Goal: Information Seeking & Learning: Learn about a topic

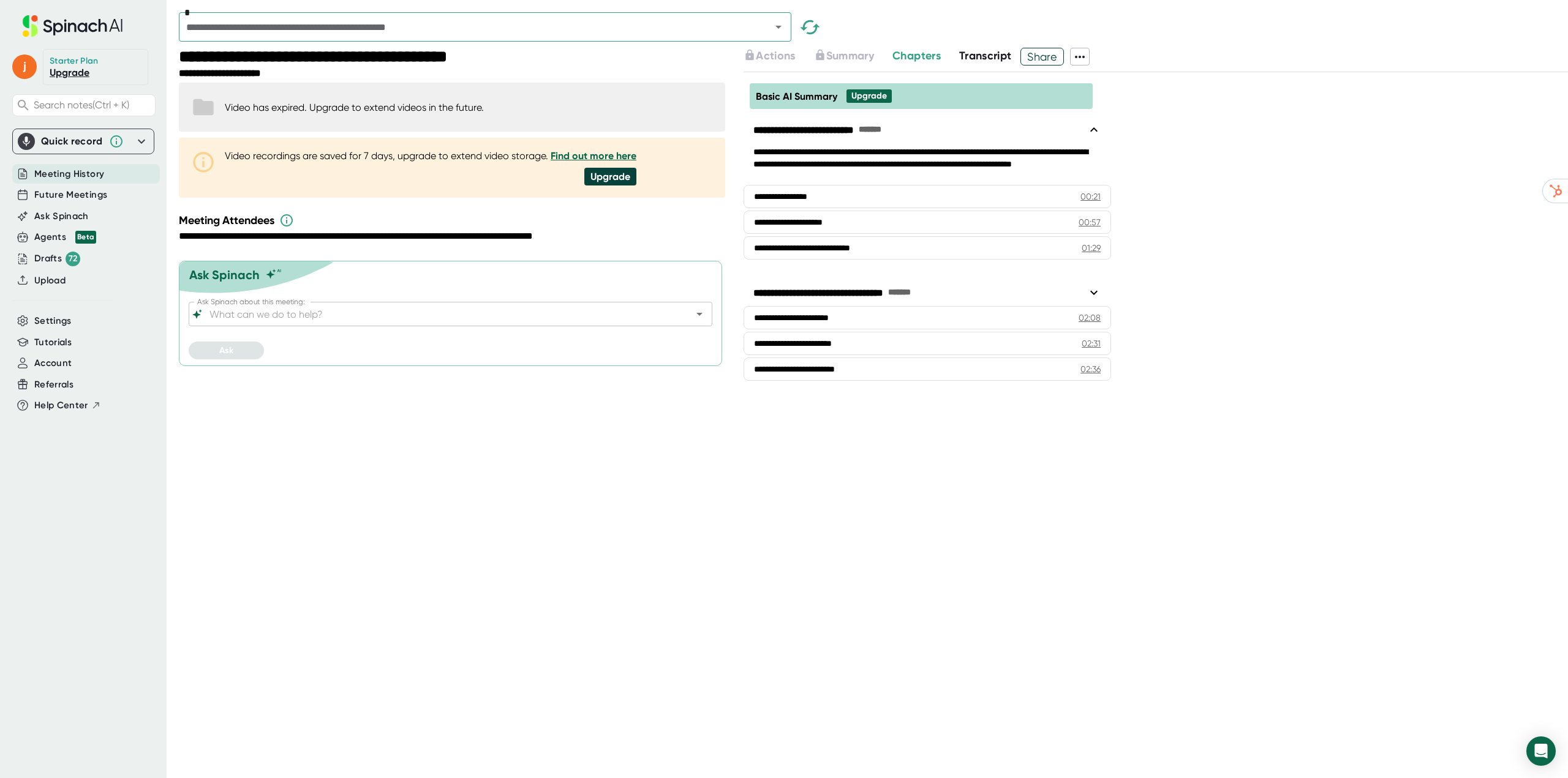
click at [64, 171] on span "Meeting History" at bounding box center [69, 174] width 70 height 14
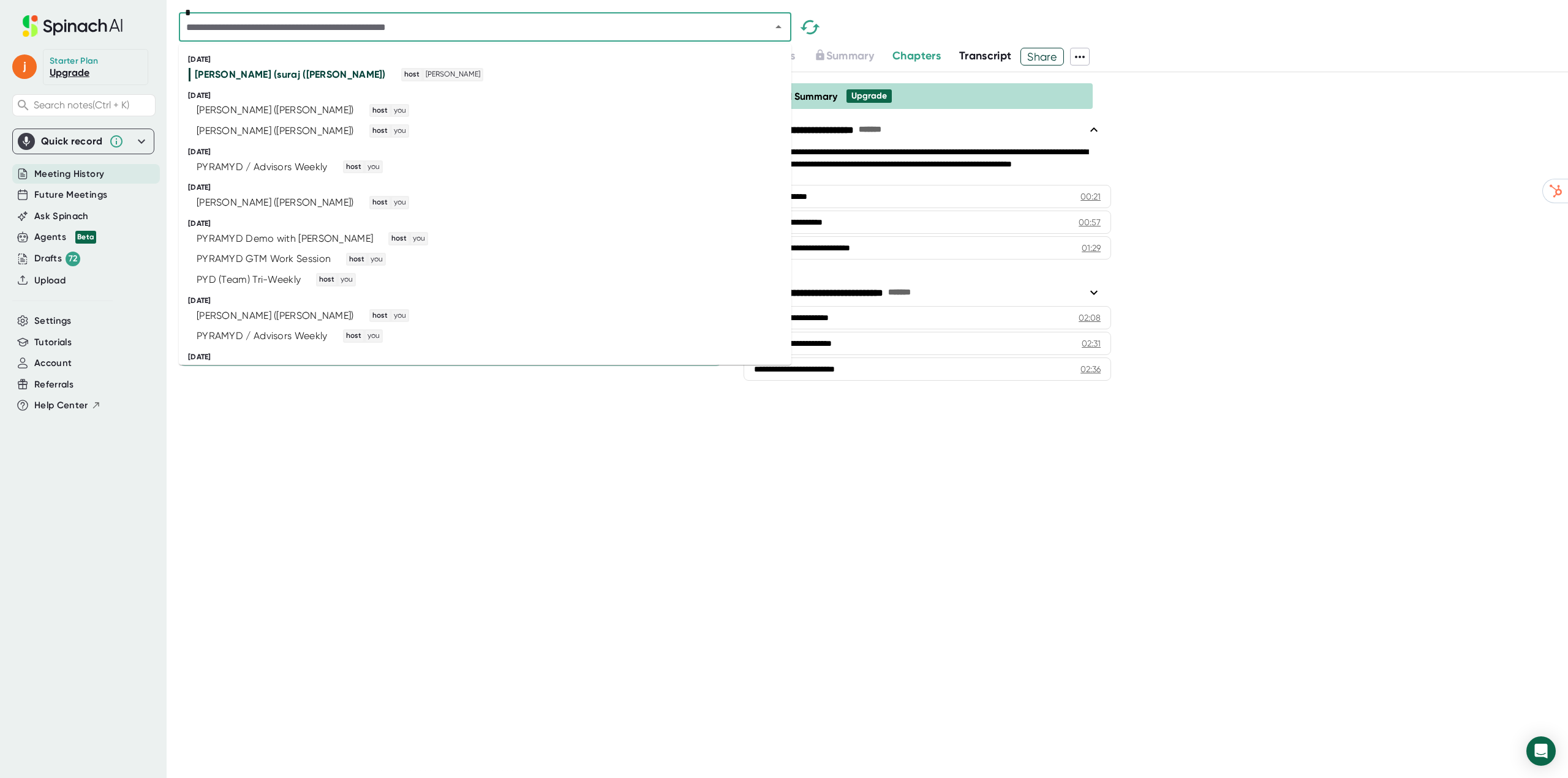
click at [268, 27] on input "text" at bounding box center [466, 27] width 569 height 17
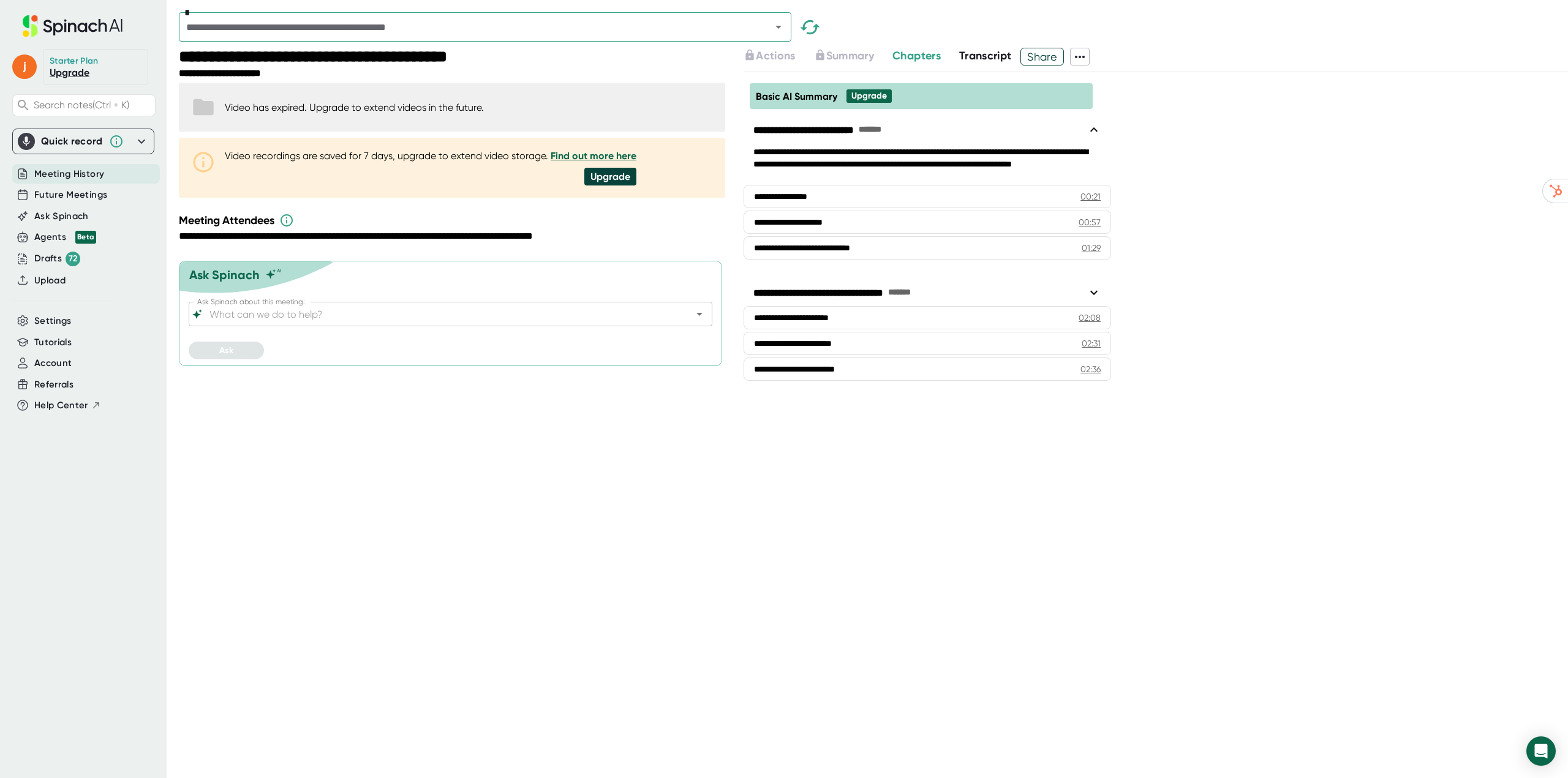
click at [456, 518] on div "**********" at bounding box center [454, 413] width 549 height 730
